Goal: Information Seeking & Learning: Learn about a topic

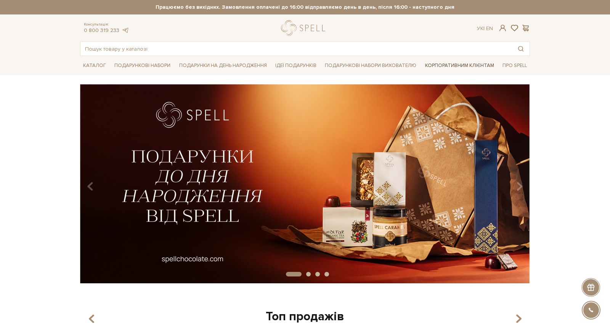
click at [481, 63] on link "Корпоративним клієнтам" at bounding box center [459, 65] width 75 height 13
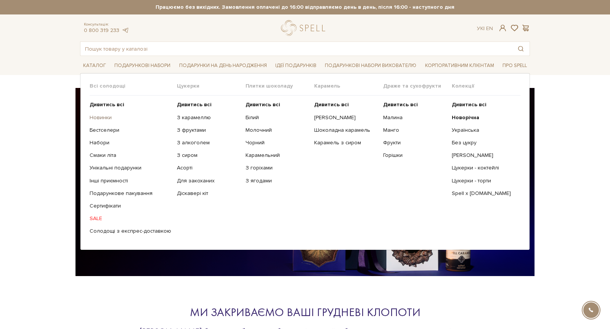
click at [101, 119] on link "Новинки" at bounding box center [131, 117] width 82 height 7
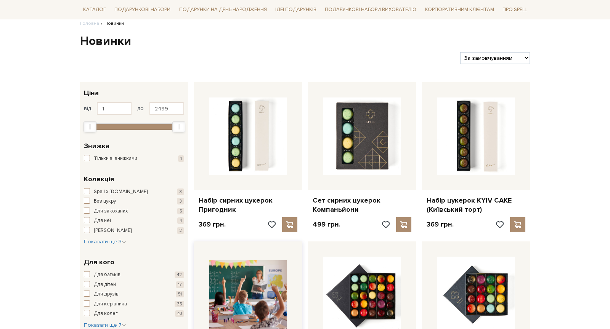
scroll to position [101, 0]
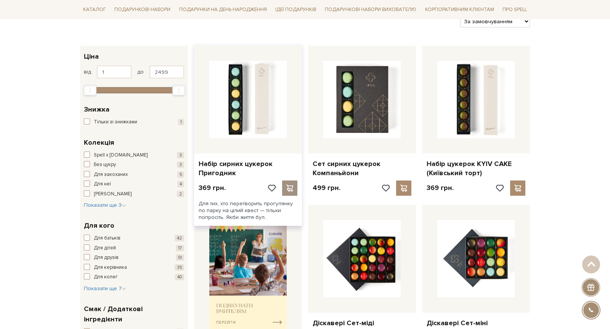
click at [290, 185] on span at bounding box center [290, 188] width 10 height 7
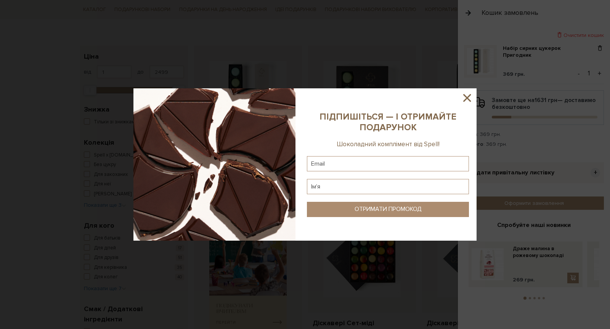
click at [467, 96] on icon at bounding box center [466, 97] width 13 height 13
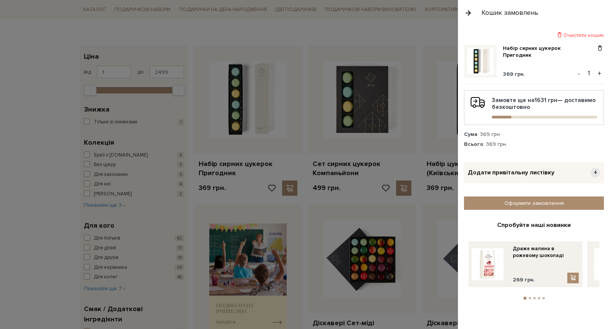
click at [411, 56] on div at bounding box center [305, 164] width 610 height 329
